Goal: Task Accomplishment & Management: Use online tool/utility

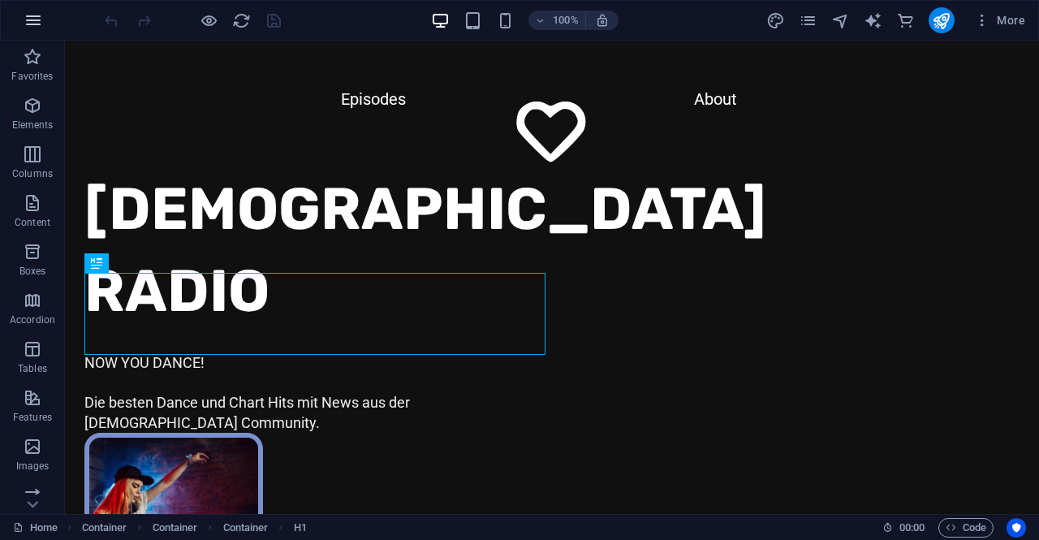
click at [36, 11] on icon "button" at bounding box center [33, 20] width 19 height 19
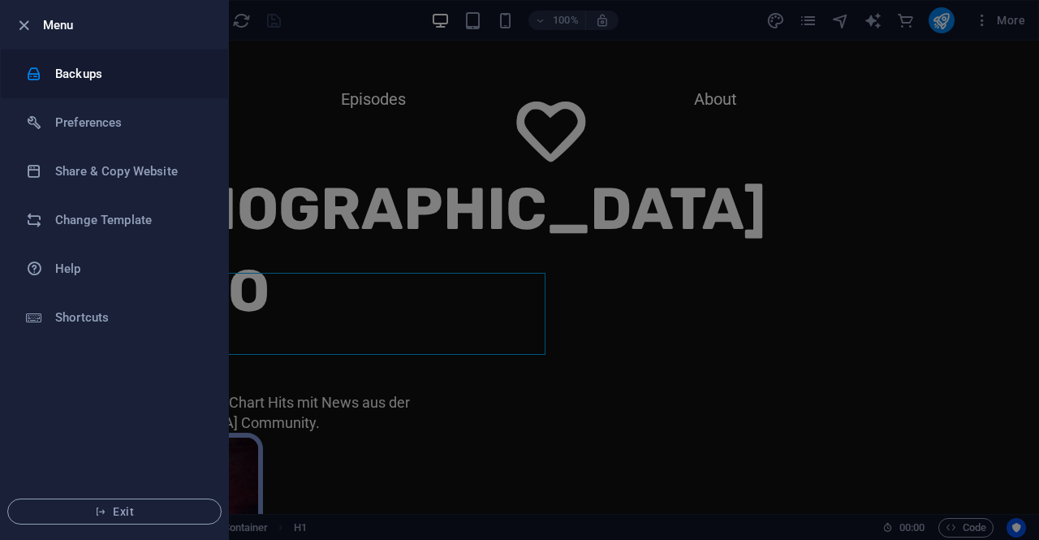
click at [77, 71] on h6 "Backups" at bounding box center [130, 73] width 150 height 19
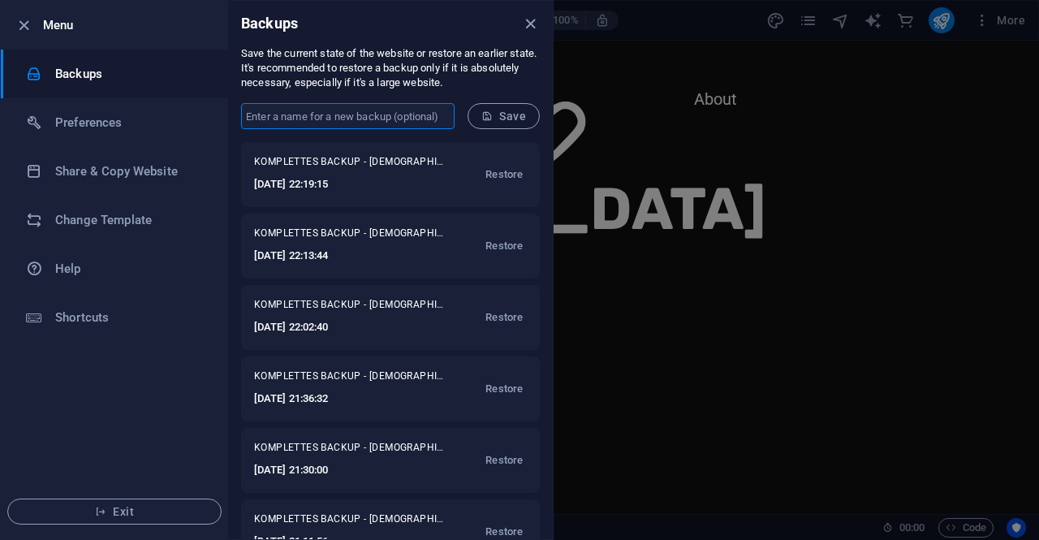
click at [298, 111] on input "text" at bounding box center [347, 116] width 213 height 26
type input "KOMPLETTES BACKUP"
click at [504, 119] on span "Save" at bounding box center [503, 116] width 45 height 13
click at [526, 20] on icon "close" at bounding box center [530, 24] width 19 height 19
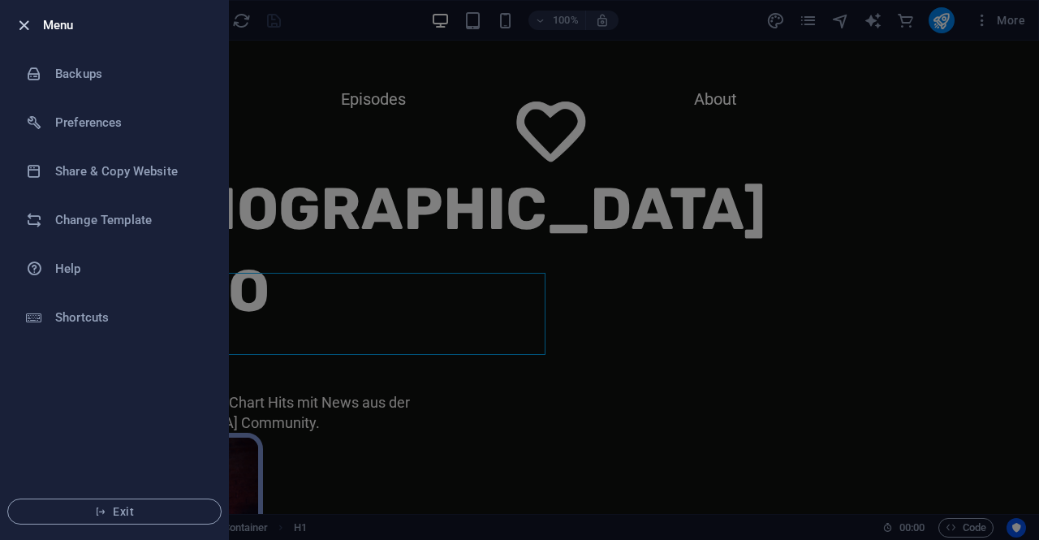
click at [24, 28] on icon "button" at bounding box center [24, 25] width 19 height 19
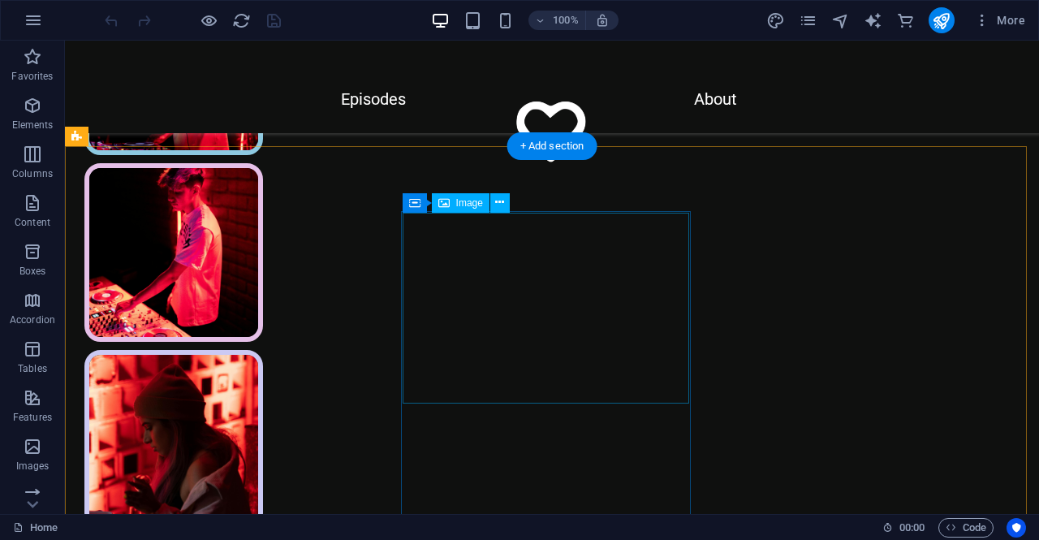
scroll to position [731, 0]
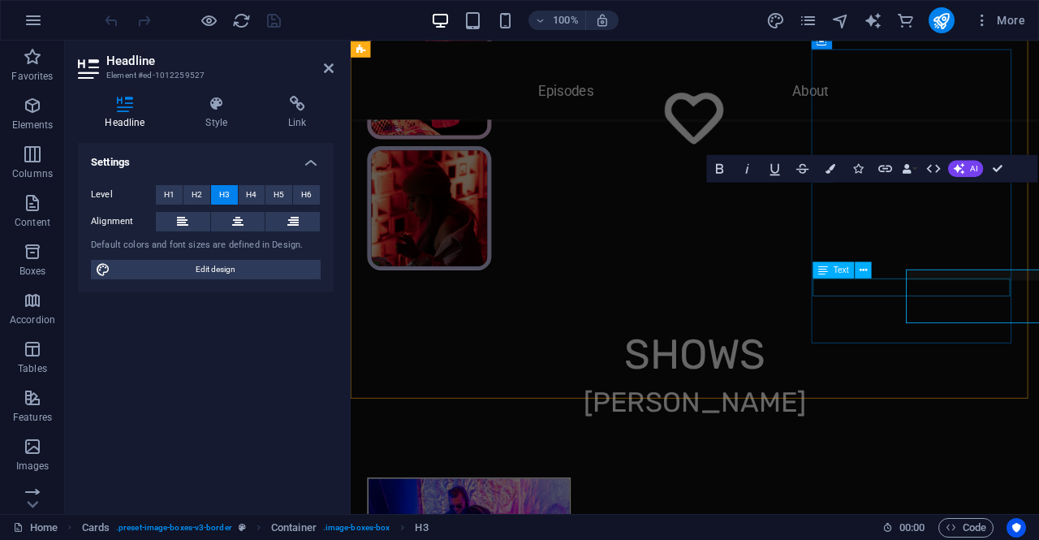
scroll to position [665, 0]
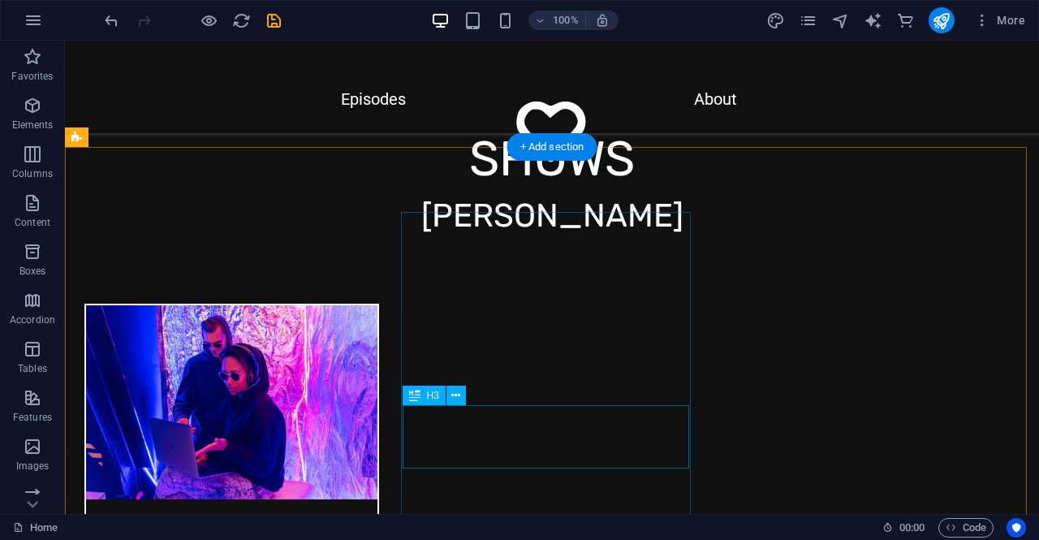
scroll to position [1136, 0]
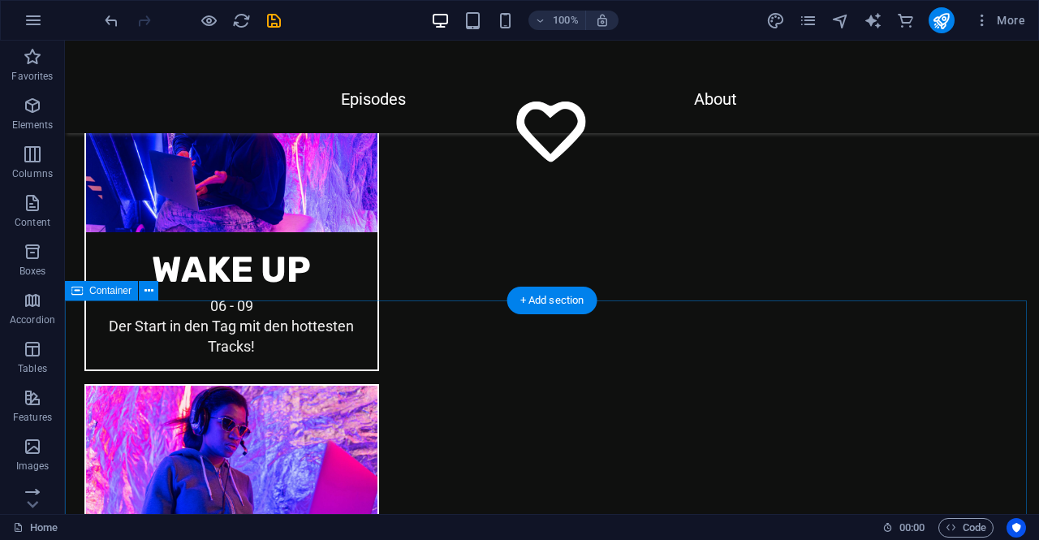
scroll to position [1705, 0]
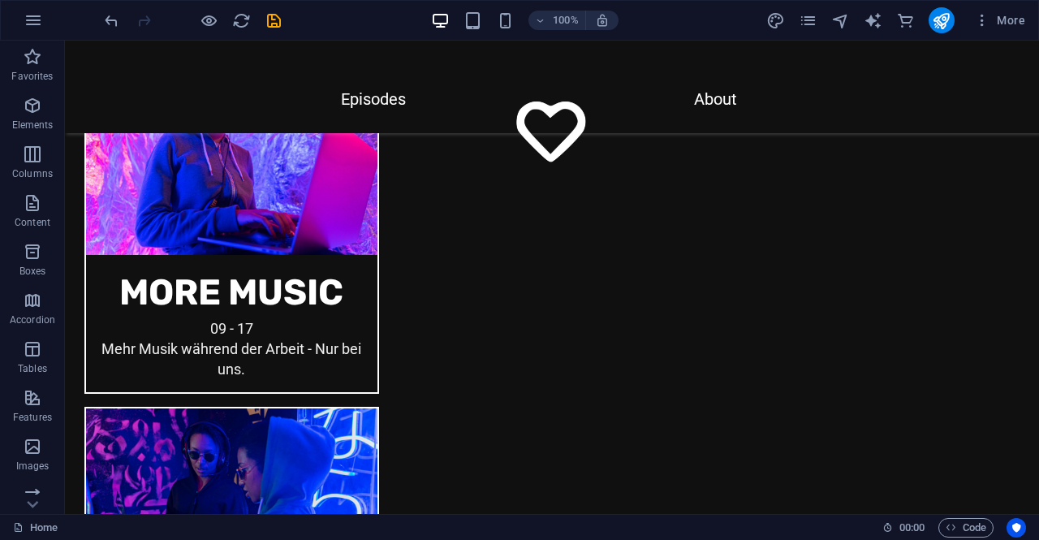
click at [261, 18] on div at bounding box center [192, 20] width 182 height 26
click at [273, 18] on icon "save" at bounding box center [274, 20] width 19 height 19
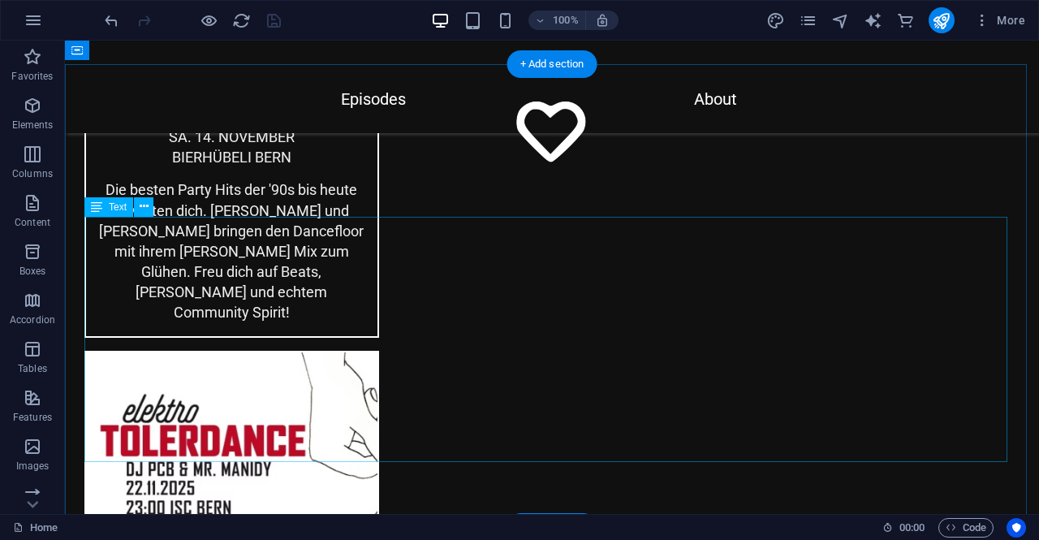
scroll to position [4789, 0]
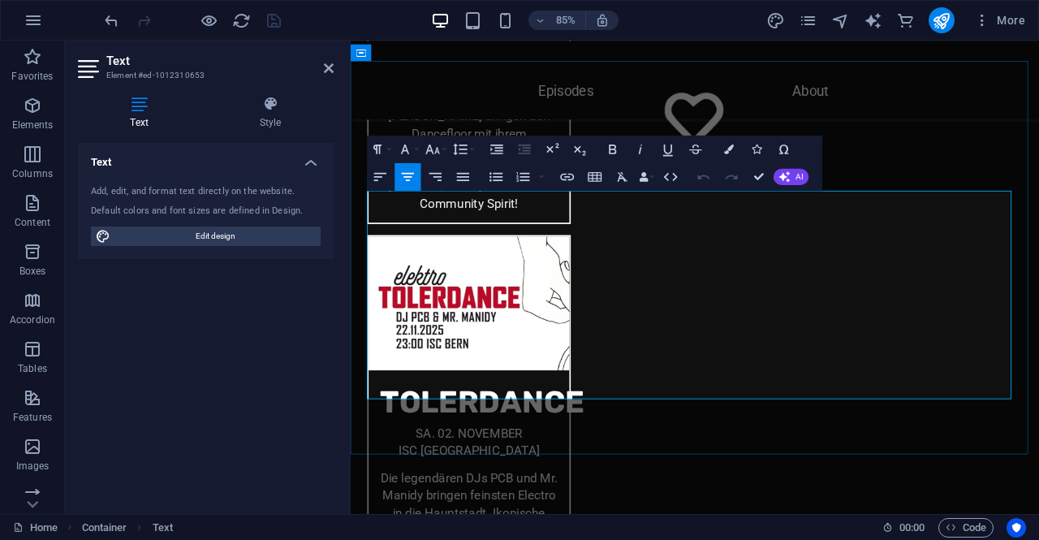
drag, startPoint x: 873, startPoint y: 449, endPoint x: 633, endPoint y: 453, distance: 239.5
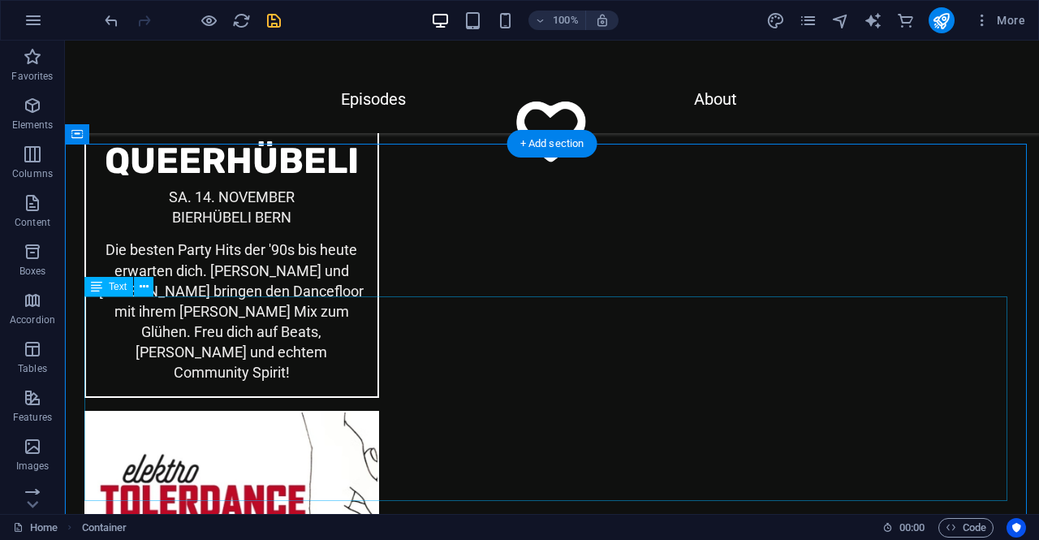
scroll to position [4708, 0]
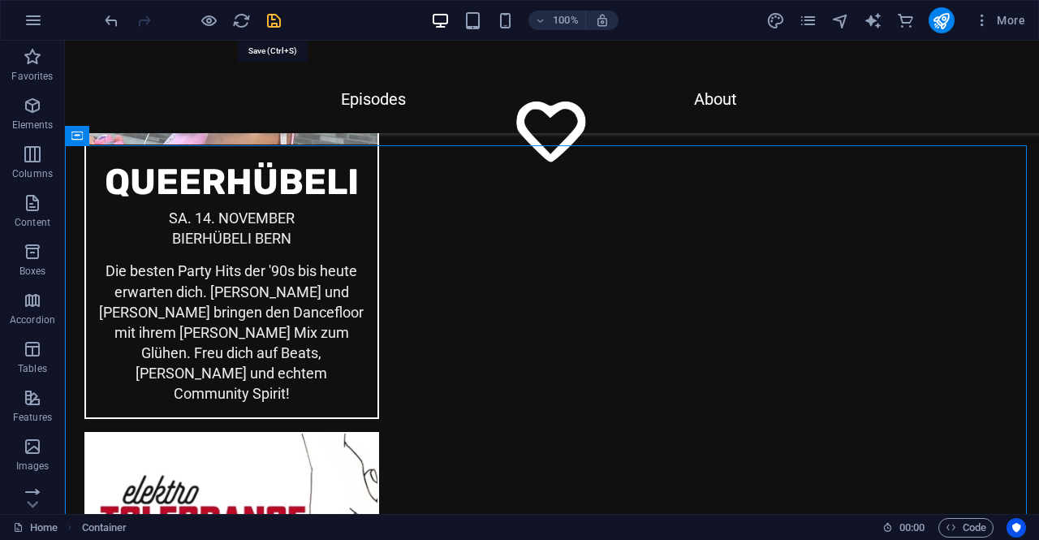
click at [282, 23] on div "100% More" at bounding box center [566, 20] width 930 height 26
click at [277, 24] on icon "save" at bounding box center [274, 20] width 19 height 19
checkbox input "false"
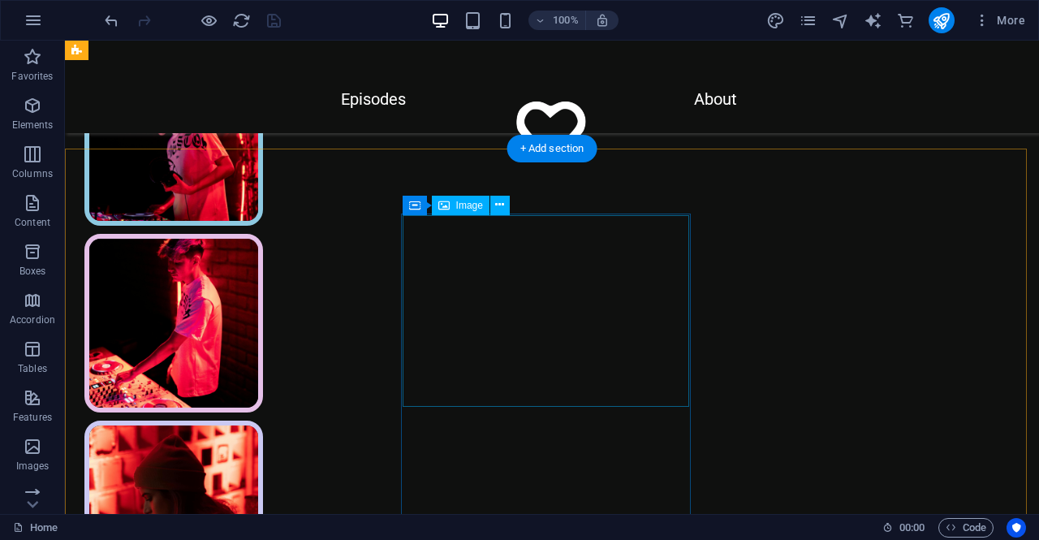
scroll to position [568, 0]
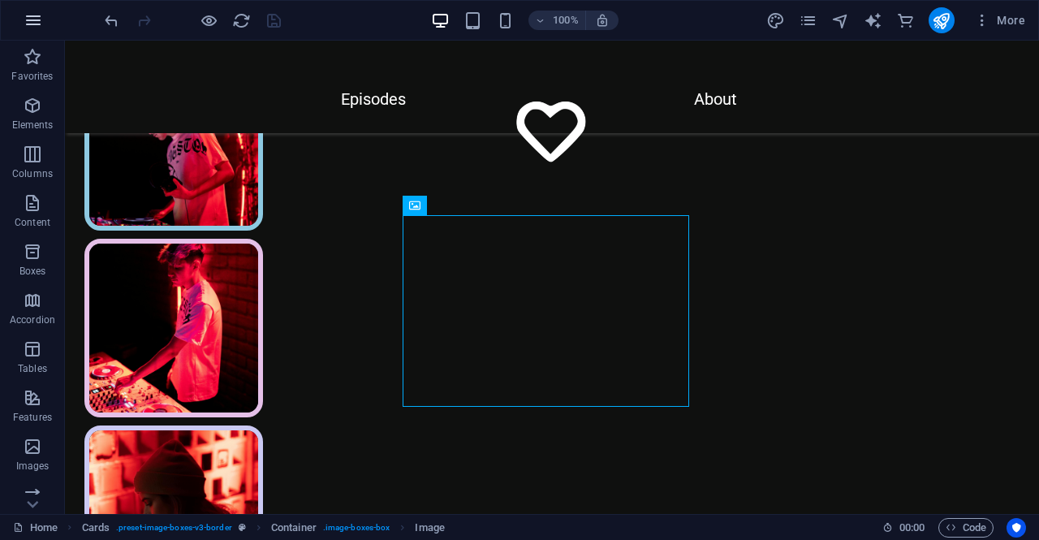
click at [28, 18] on icon "button" at bounding box center [33, 20] width 19 height 19
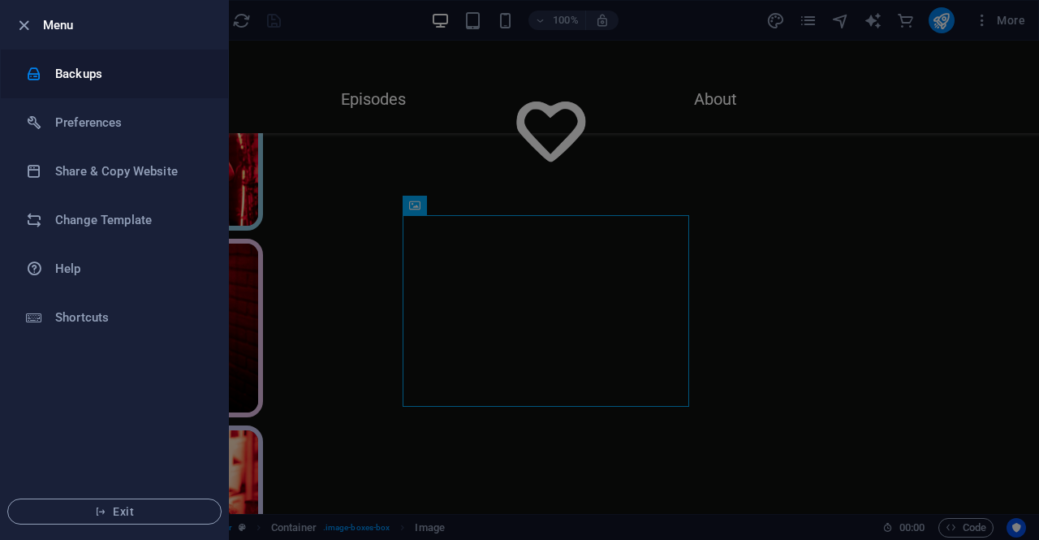
click at [88, 75] on h6 "Backups" at bounding box center [130, 73] width 150 height 19
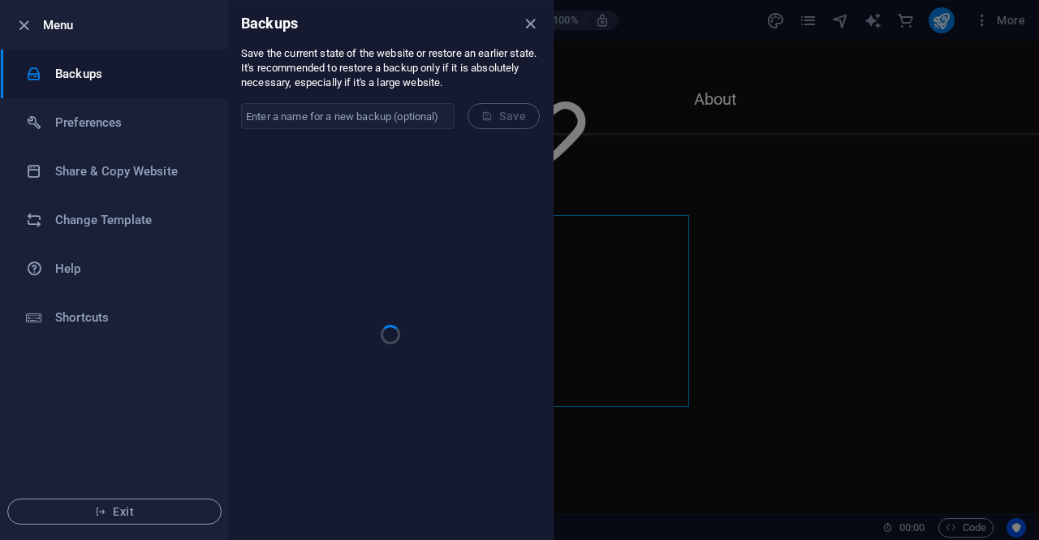
click at [414, 119] on input "text" at bounding box center [347, 116] width 213 height 26
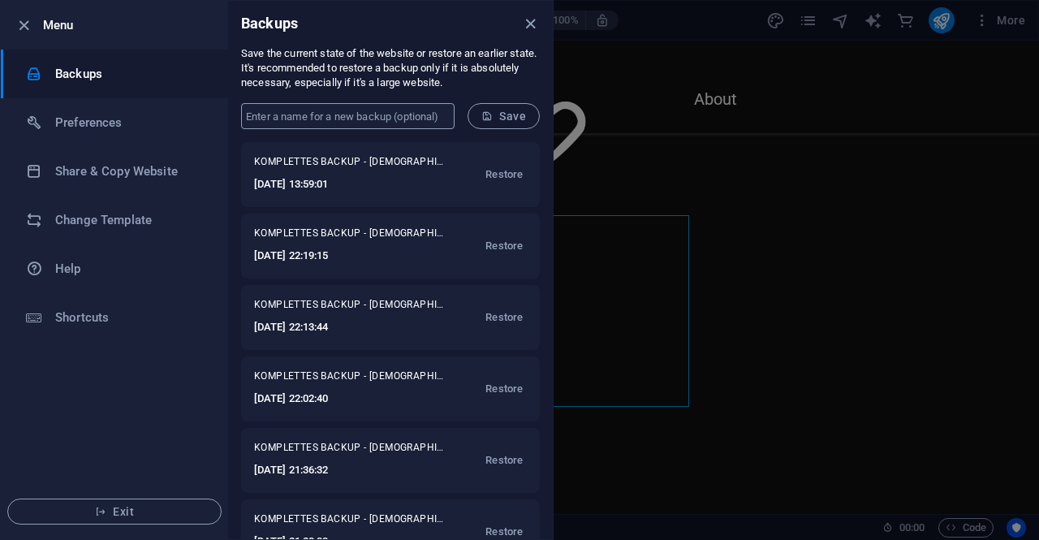
click at [344, 116] on input "text" at bounding box center [347, 116] width 213 height 26
type input "KOMPLETTES BACKUP"
click at [511, 114] on span "Save" at bounding box center [503, 116] width 45 height 13
click at [527, 22] on icon "close" at bounding box center [530, 24] width 19 height 19
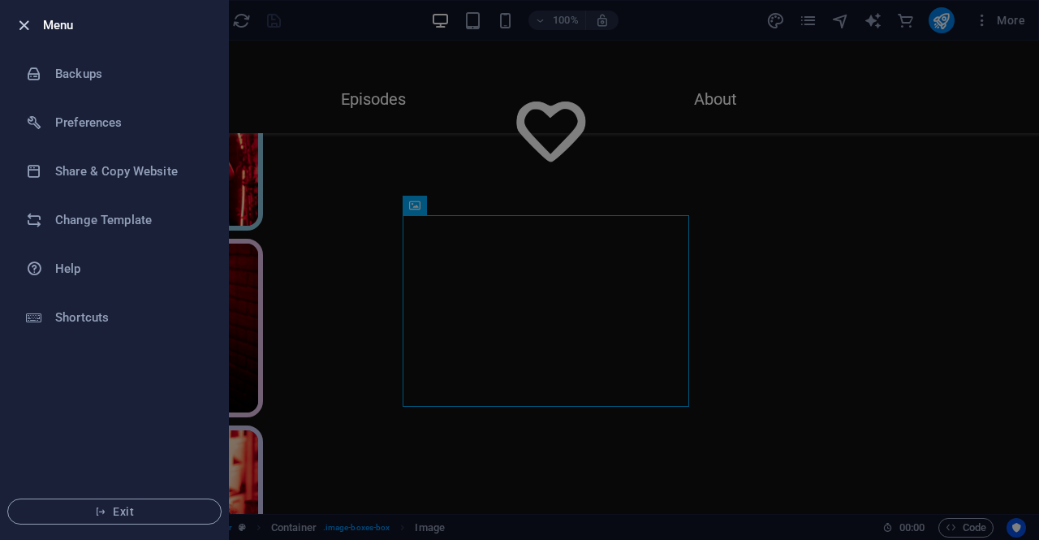
click at [28, 27] on icon "button" at bounding box center [24, 25] width 19 height 19
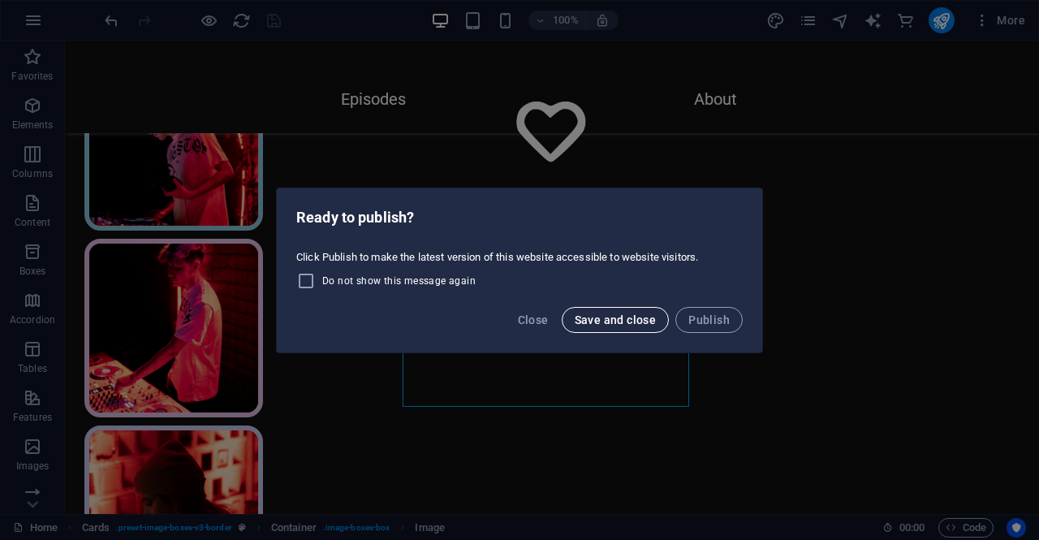
click at [631, 306] on div "Close Save and close Publish" at bounding box center [519, 324] width 485 height 55
click at [628, 324] on span "Save and close" at bounding box center [616, 319] width 82 height 13
